Goal: Task Accomplishment & Management: Manage account settings

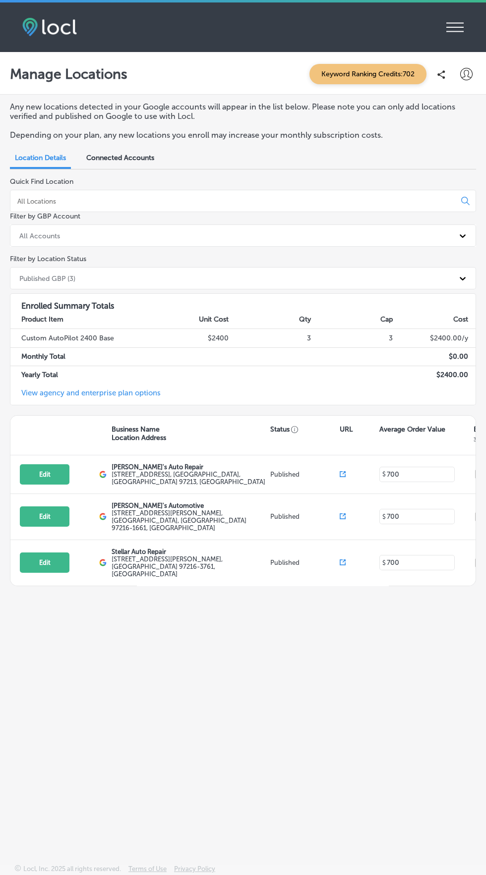
click at [460, 27] on icon "iconmonstr-menu-thin copy Created with Sketch." at bounding box center [454, 27] width 17 height 15
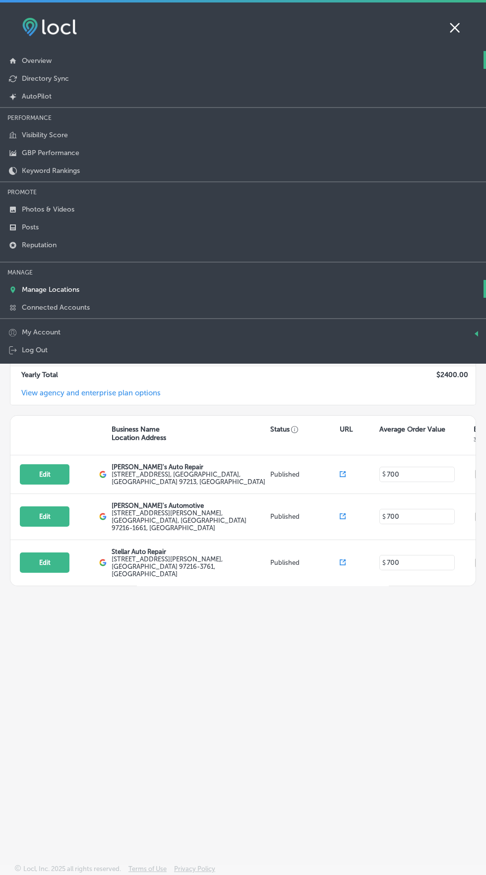
click at [58, 54] on link "Overview" at bounding box center [243, 60] width 486 height 18
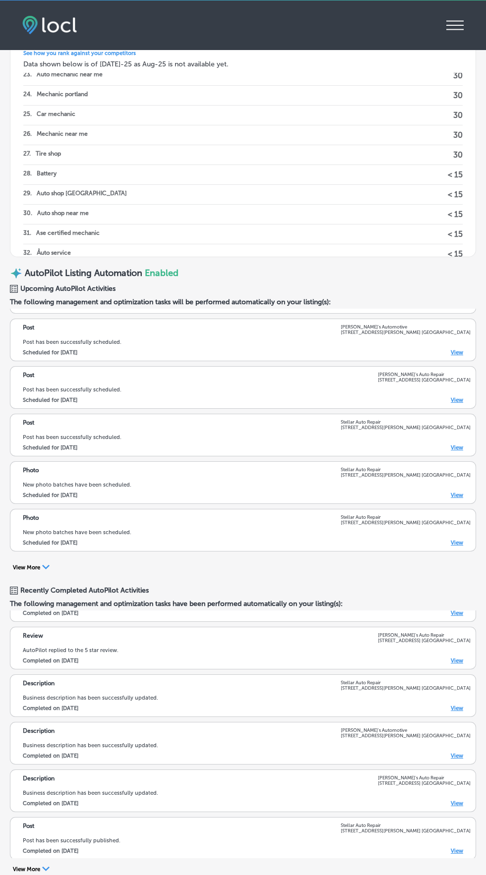
scroll to position [673, 0]
click at [29, 566] on button "View More Path Created with Sketch." at bounding box center [31, 568] width 43 height 9
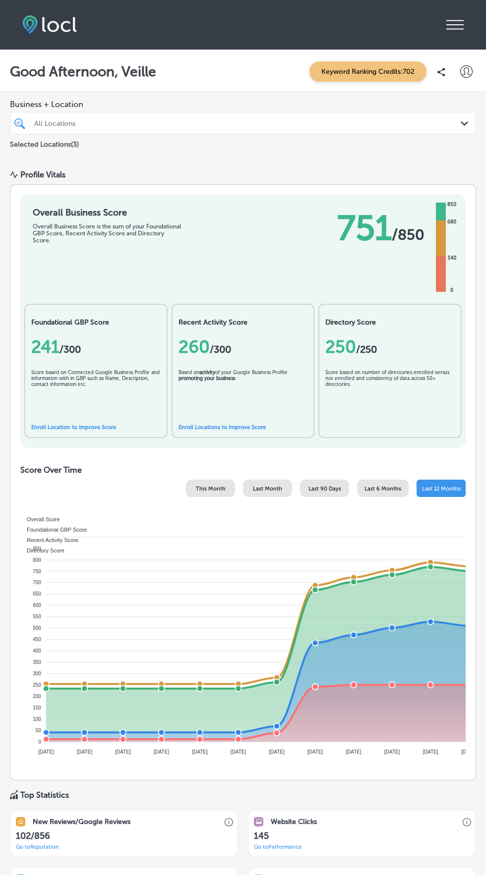
scroll to position [0, 0]
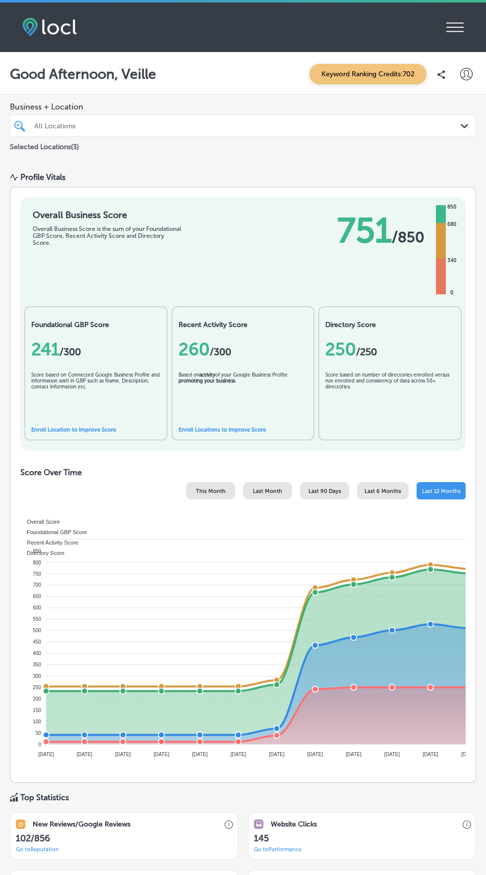
click at [448, 27] on icon "iconmonstr-menu-thin copy Created with Sketch." at bounding box center [454, 27] width 17 height 15
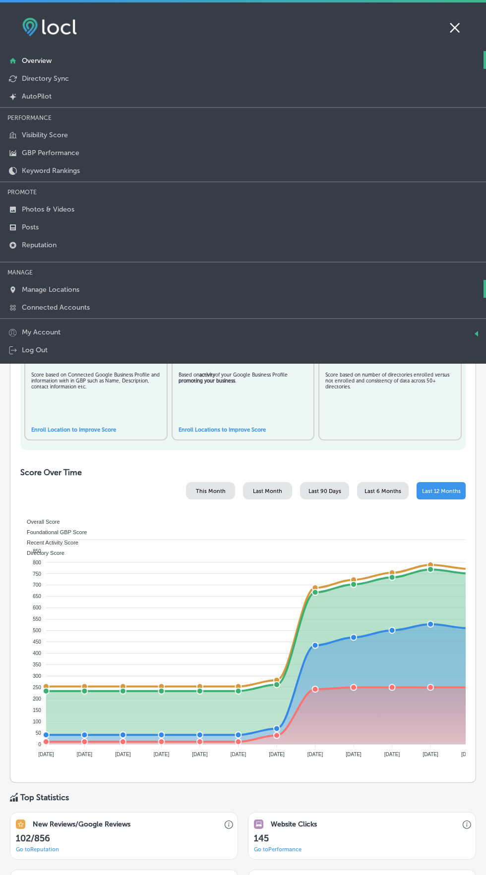
click at [73, 294] on link "Manage Locations" at bounding box center [243, 289] width 486 height 18
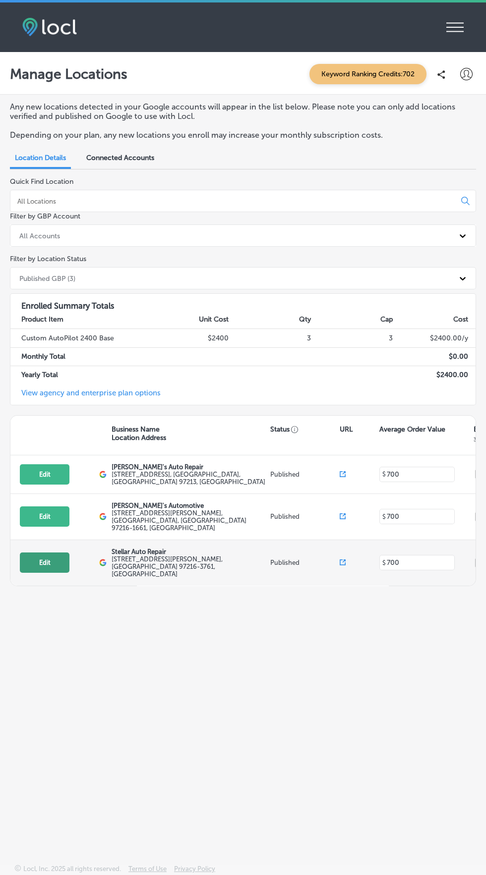
click at [45, 552] on button "Edit" at bounding box center [45, 562] width 50 height 20
select select "US"
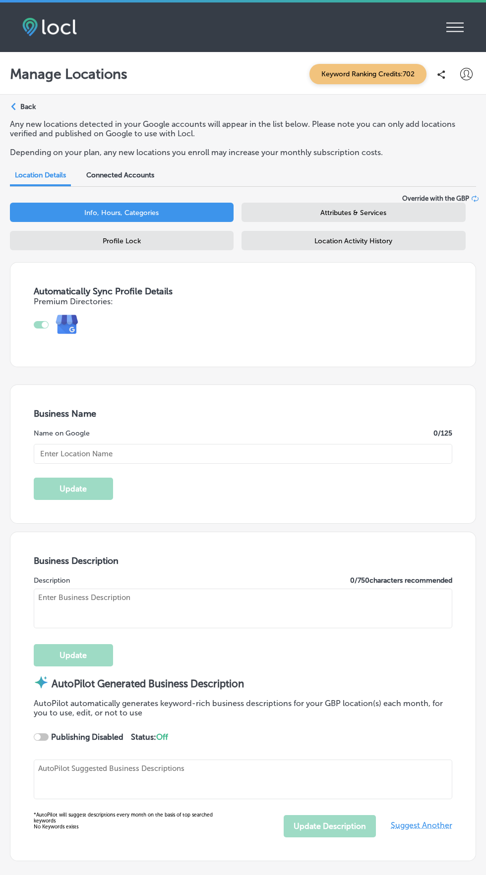
type input "Stellar Auto Repair"
type textarea "Welcome to Stellar Auto Repair! Your trusted full-service auto shop, we special…"
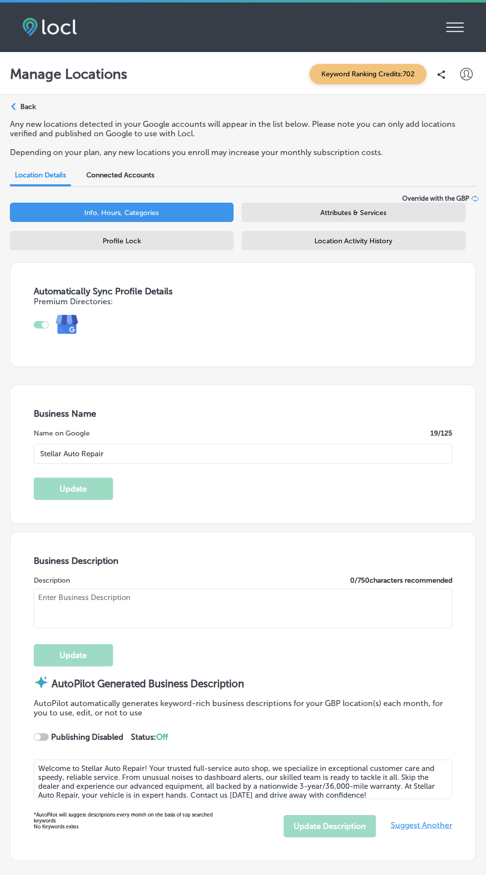
checkbox input "true"
type textarea "Welcome to Stellar Auto Repair! We’re your trusted full-service auto shop dedic…"
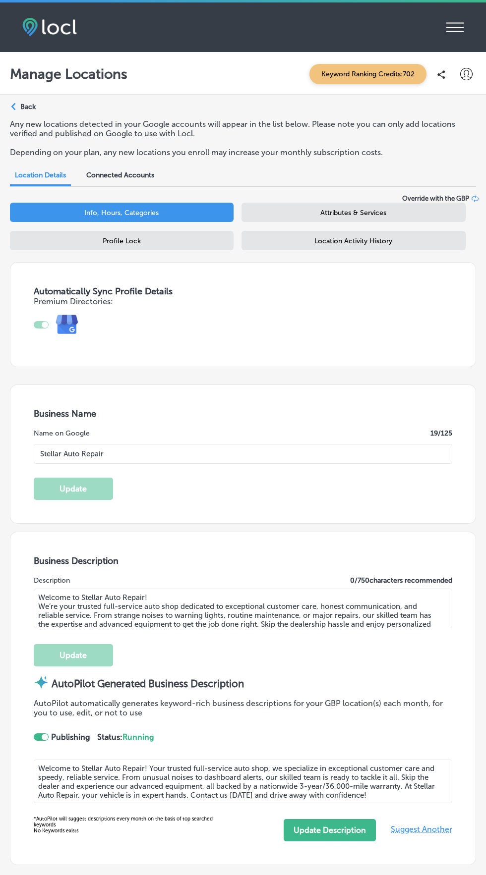
type input "[PHONE_NUMBER]"
type input "[URL][DOMAIN_NAME]"
select select "US"
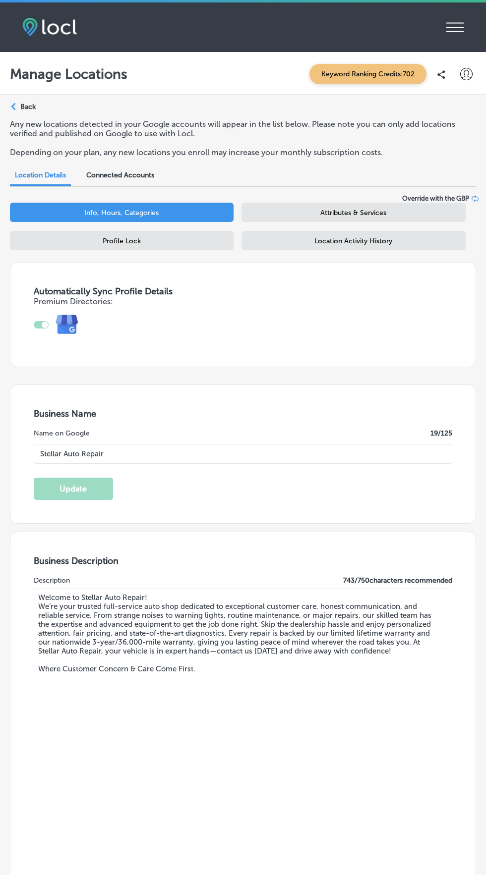
type input "[STREET_ADDRESS][PERSON_NAME]"
type input "[GEOGRAPHIC_DATA]"
type input "97216-3761"
type input "US"
click at [385, 249] on div "Location Activity History" at bounding box center [353, 240] width 224 height 19
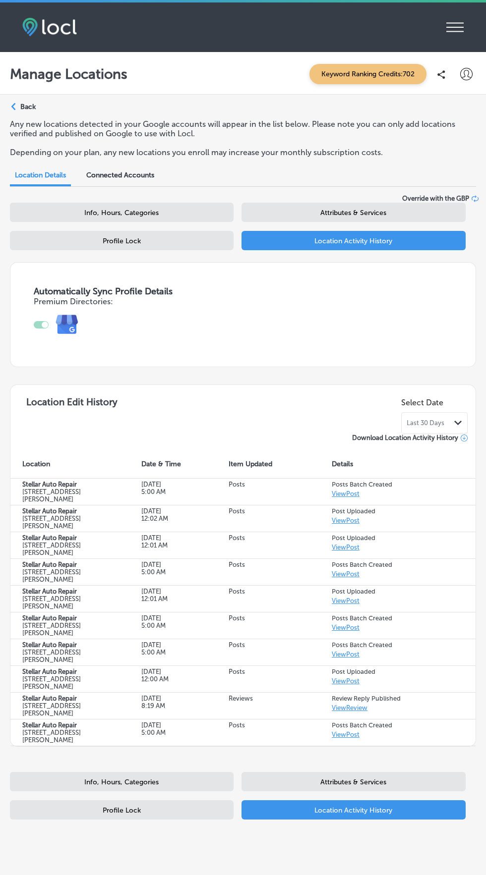
click at [440, 424] on span "Last 30 Days" at bounding box center [425, 423] width 38 height 8
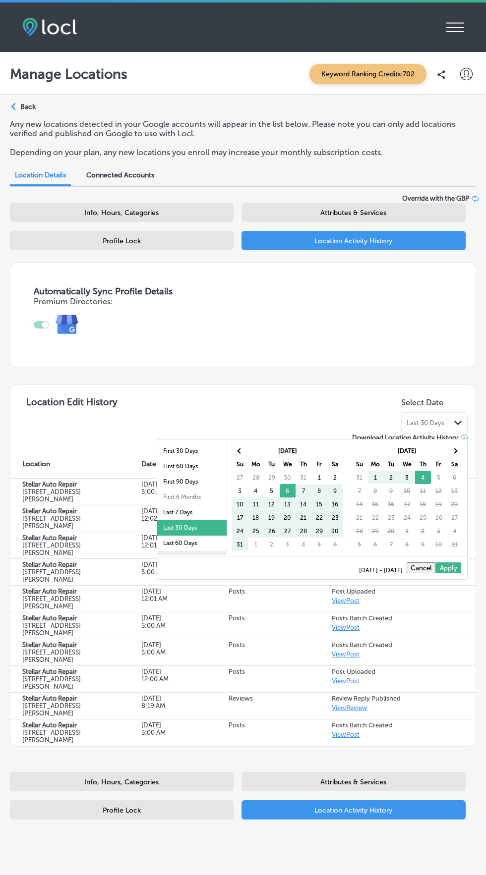
click at [199, 551] on li "Last 90 Days" at bounding box center [191, 558] width 69 height 15
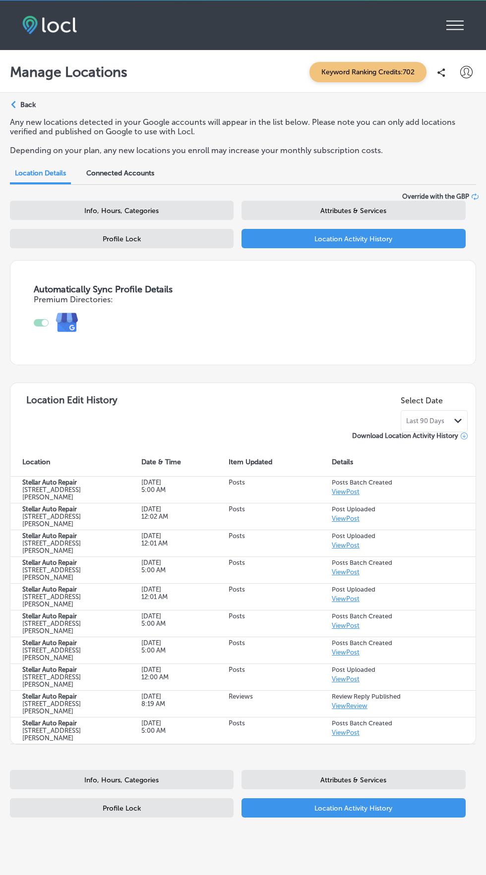
scroll to position [2, 0]
click at [461, 419] on div "Path Created with Sketch." at bounding box center [458, 421] width 8 height 8
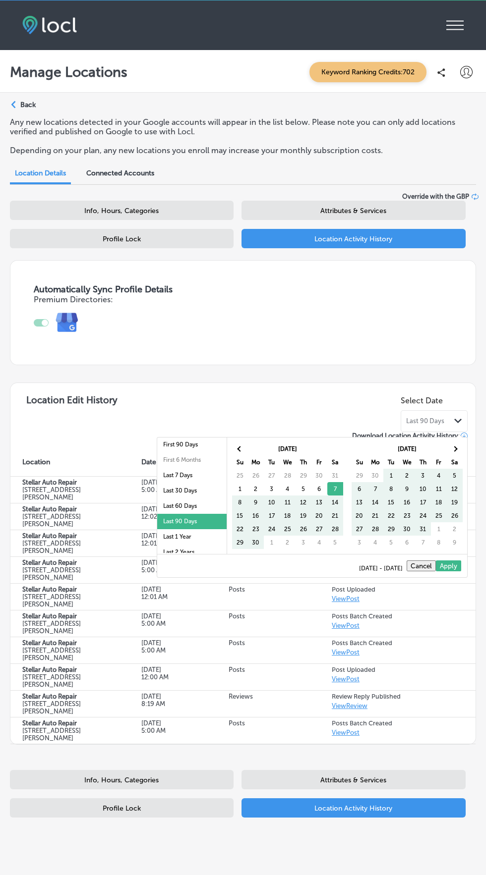
scroll to position [57, 0]
click at [194, 516] on li "Last 1 Year" at bounding box center [191, 514] width 69 height 15
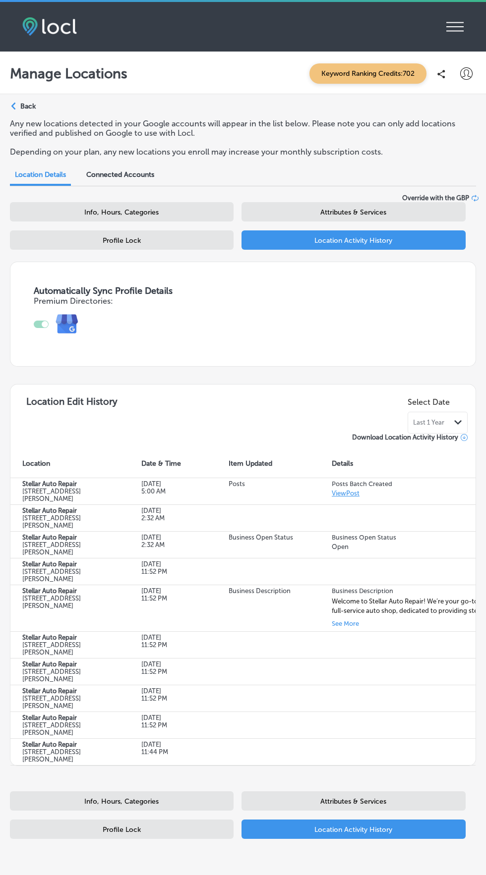
scroll to position [0, 0]
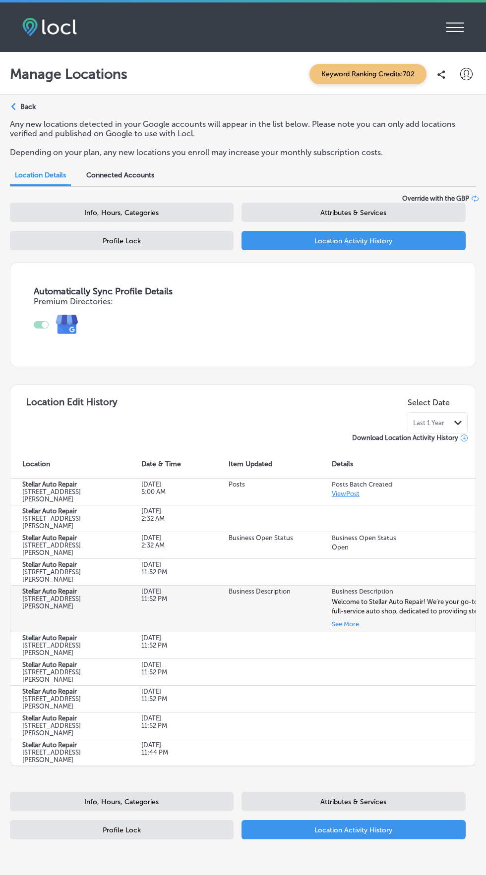
click at [342, 630] on button "See More" at bounding box center [344, 623] width 27 height 11
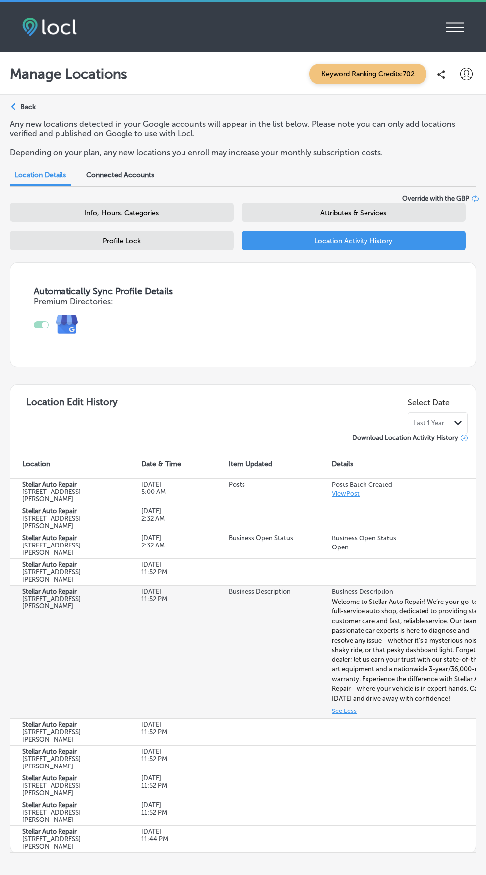
scroll to position [64, 0]
